Goal: Communication & Community: Ask a question

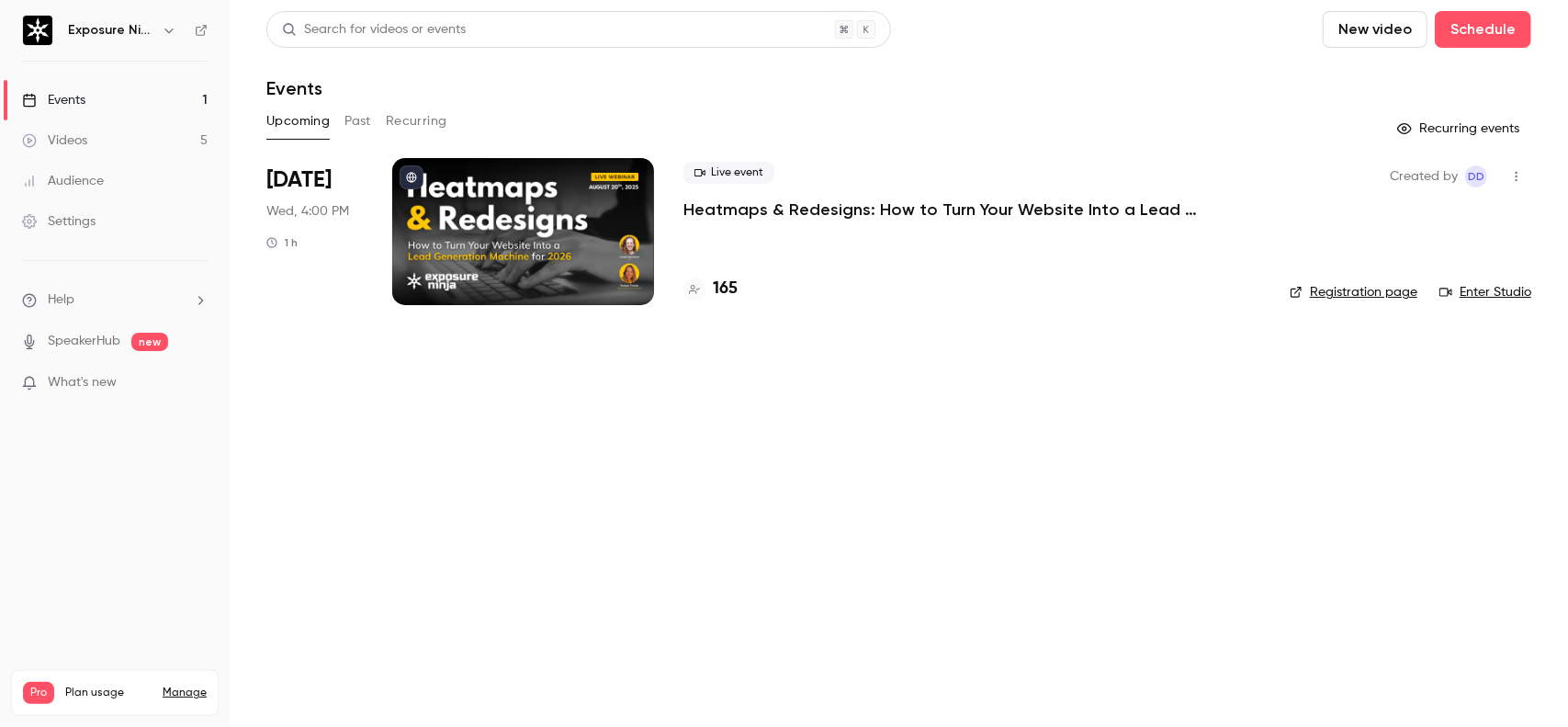
click at [119, 295] on li "Help" at bounding box center [115, 300] width 186 height 20
click at [322, 288] on link "Talk to [GEOGRAPHIC_DATA]" at bounding box center [338, 278] width 201 height 49
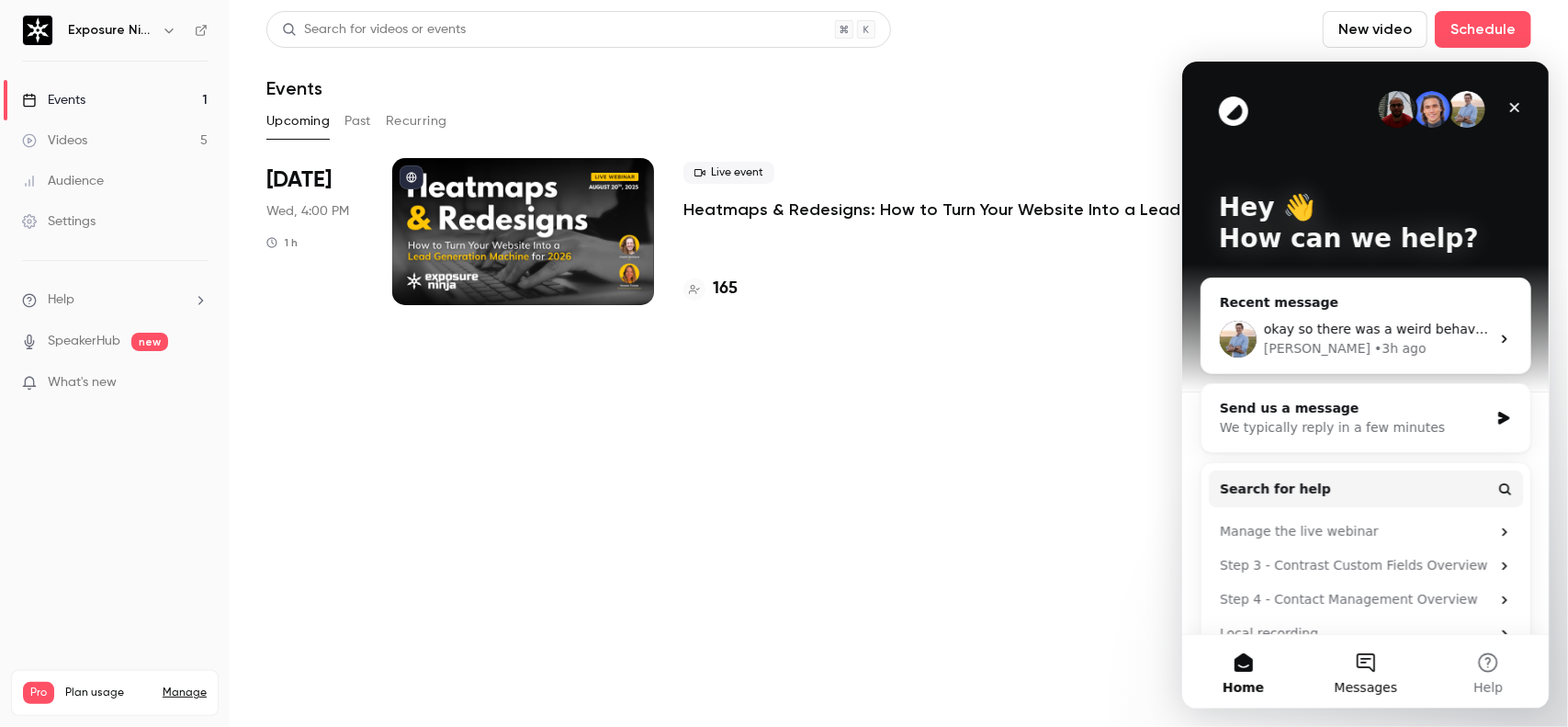
click at [1379, 666] on button "Messages" at bounding box center [1364, 670] width 122 height 73
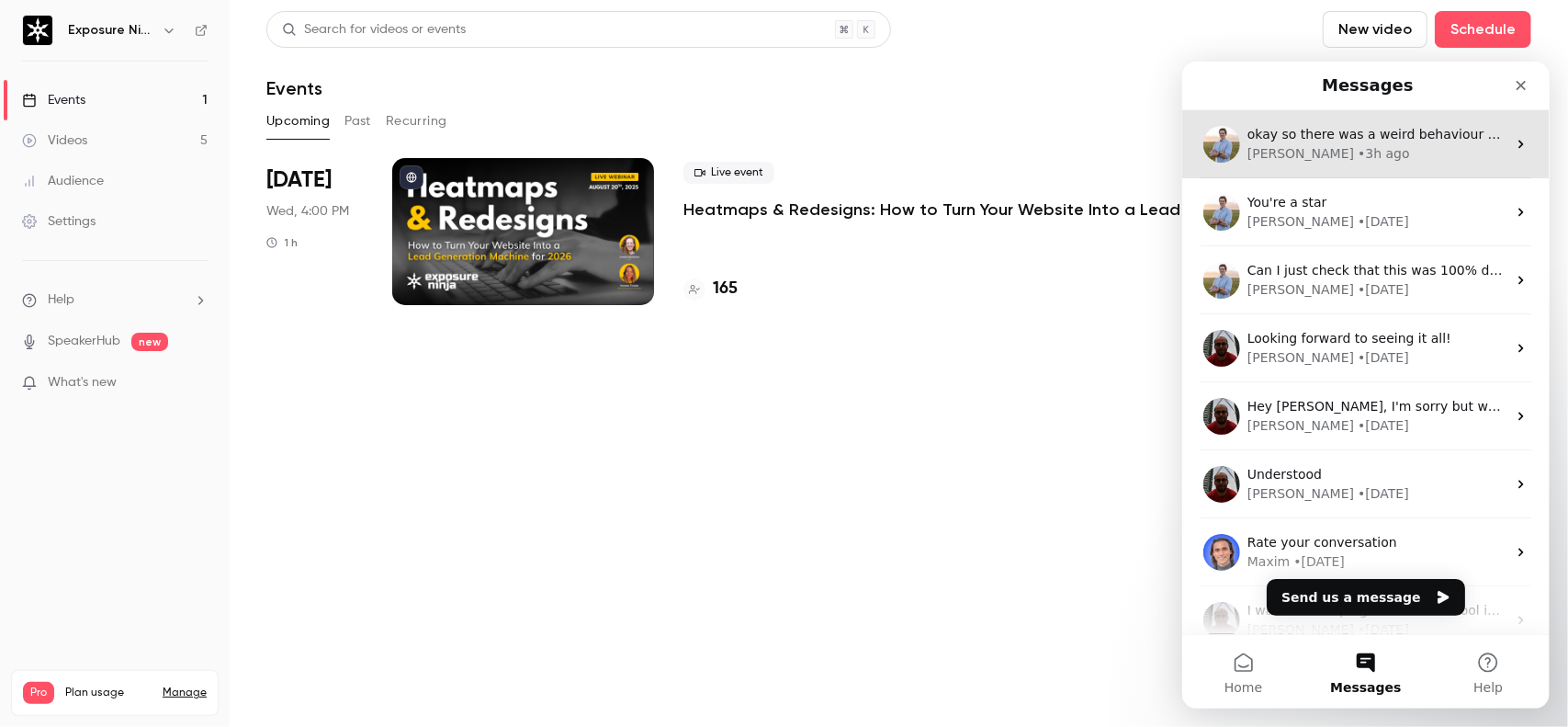
click at [1371, 158] on div "[PERSON_NAME] • 3h ago" at bounding box center [1376, 153] width 259 height 20
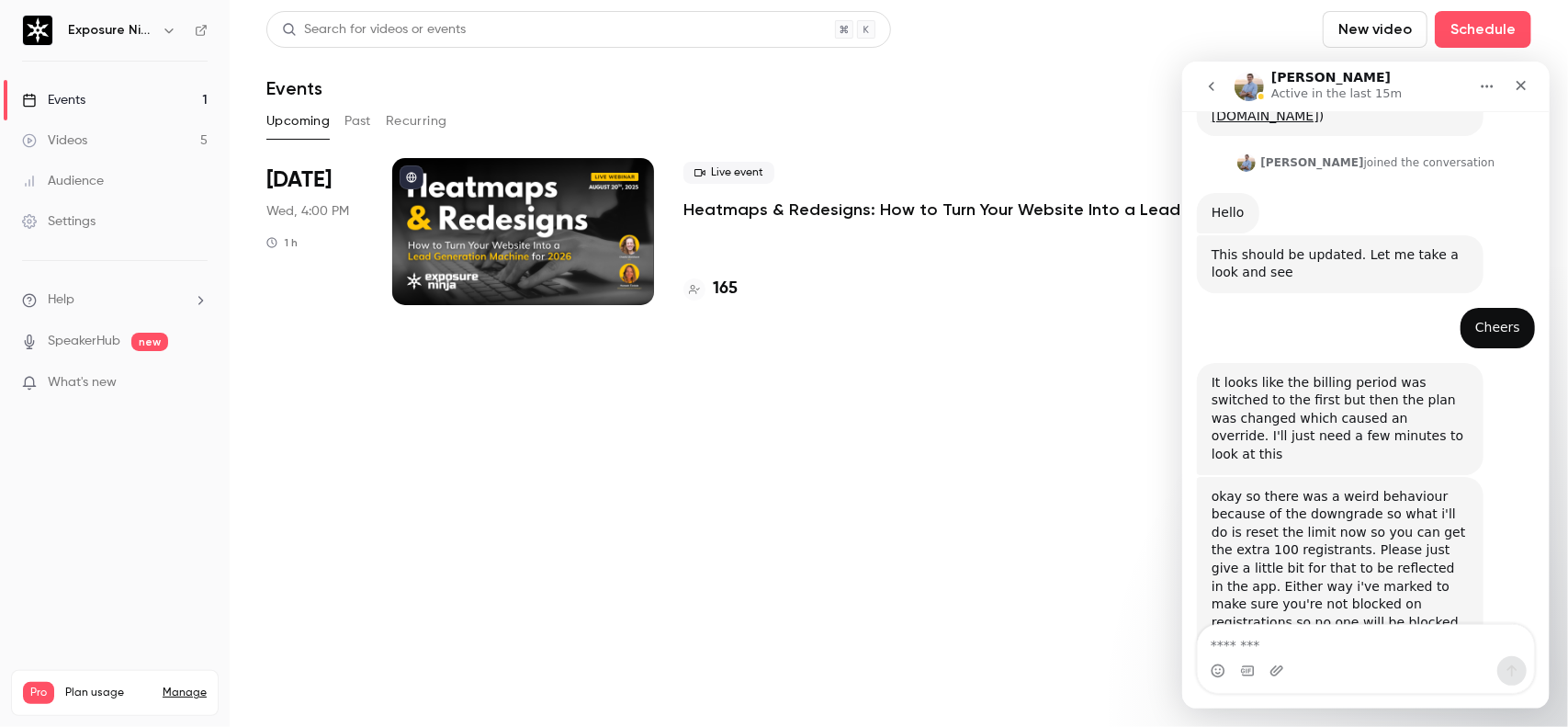
scroll to position [479, 0]
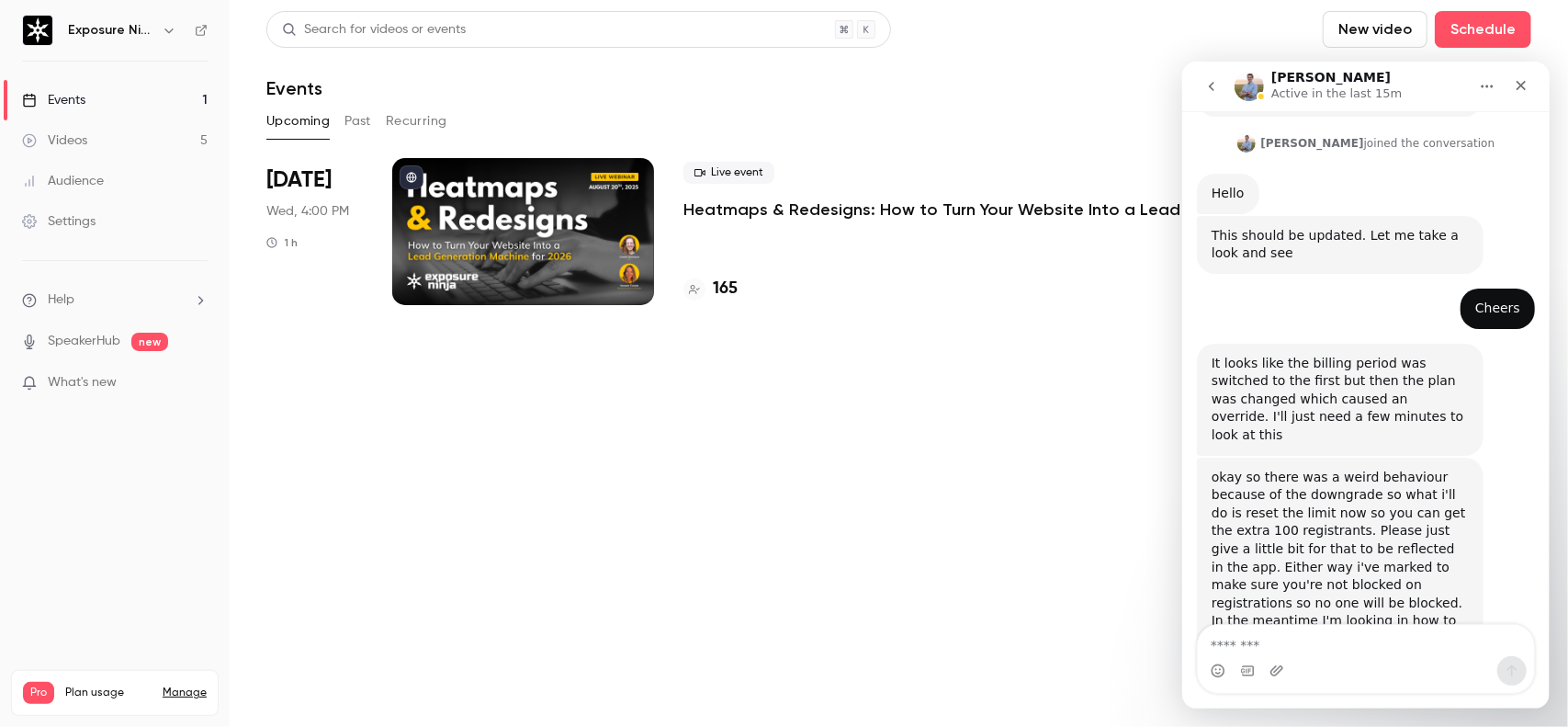
click at [1307, 642] on textarea "Message…" at bounding box center [1365, 639] width 336 height 31
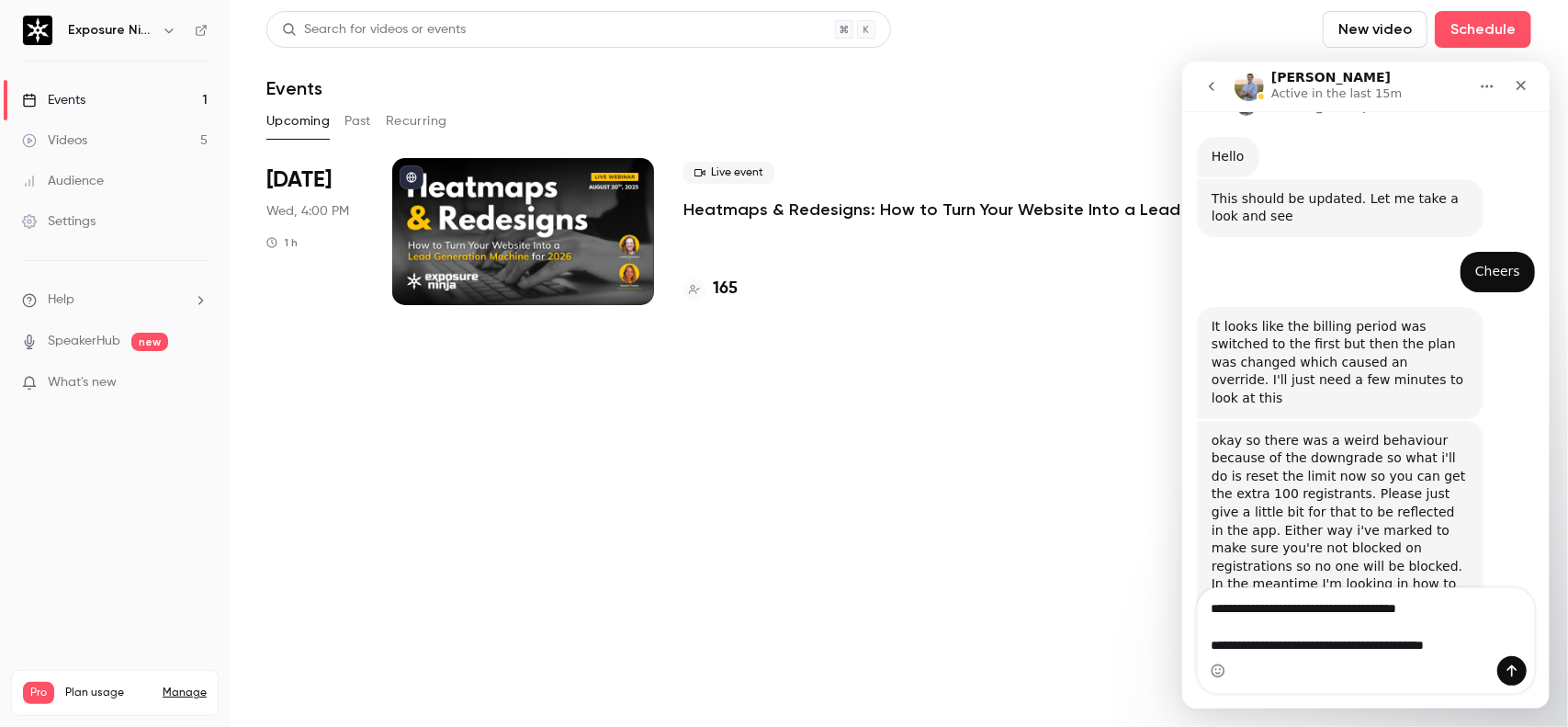
type textarea "**********"
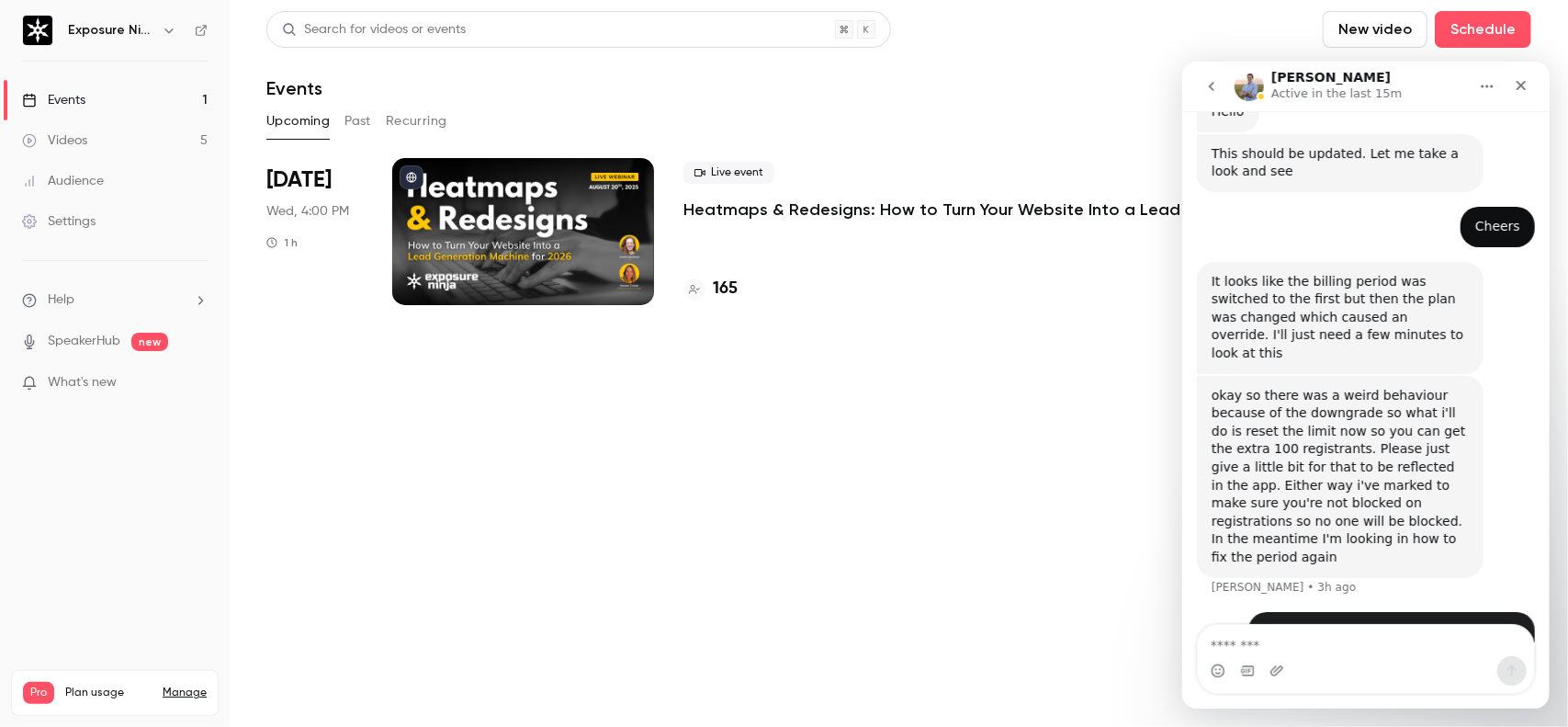
scroll to position [560, 0]
click at [1520, 81] on icon "Close" at bounding box center [1519, 84] width 15 height 15
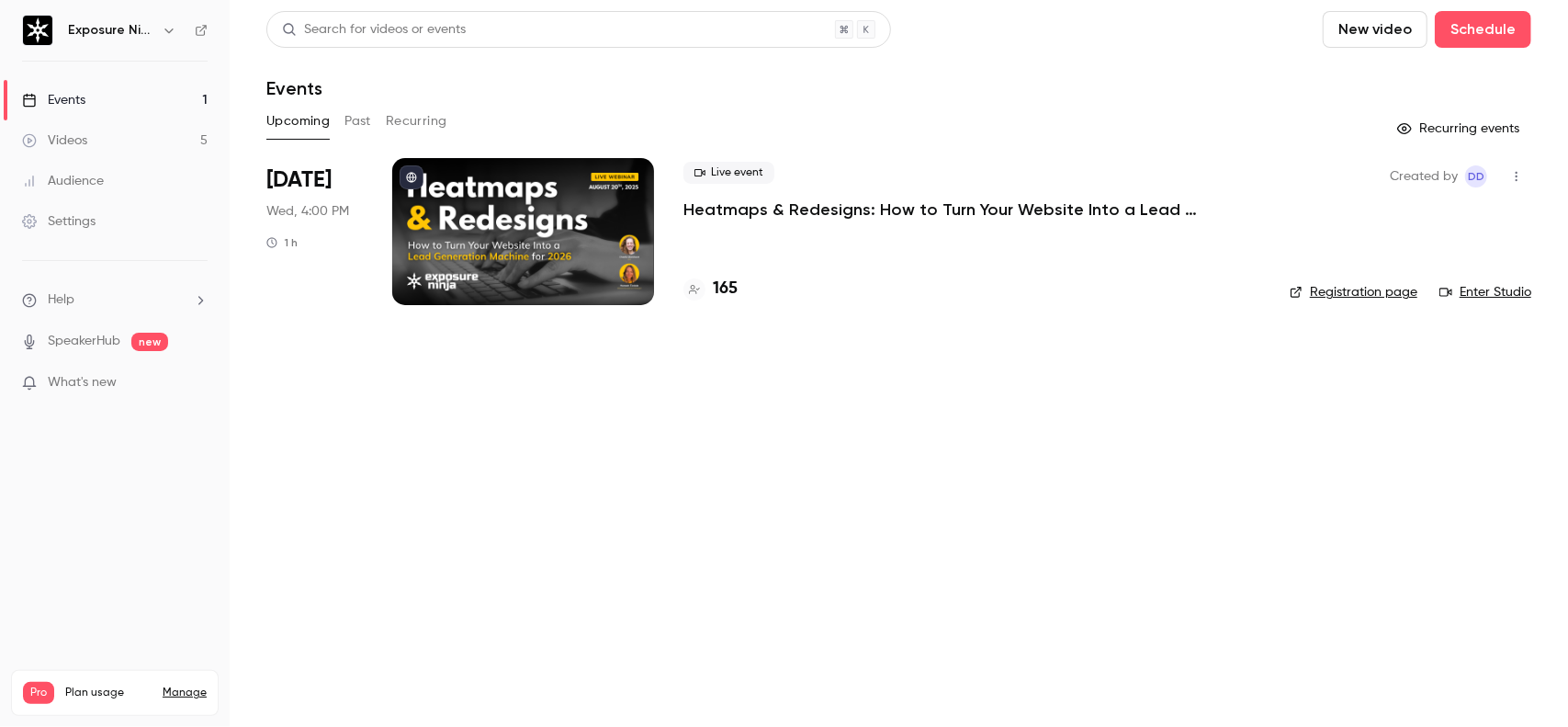
click at [968, 133] on div "Upcoming Past Recurring" at bounding box center [899, 121] width 1264 height 29
